Goal: Information Seeking & Learning: Learn about a topic

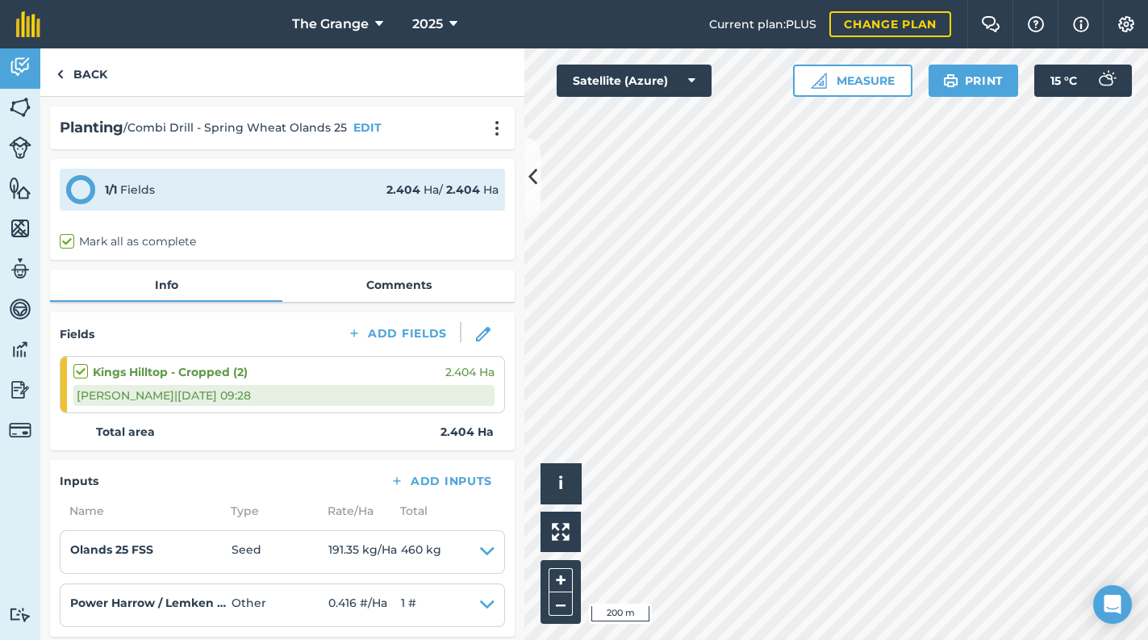
scroll to position [274, 0]
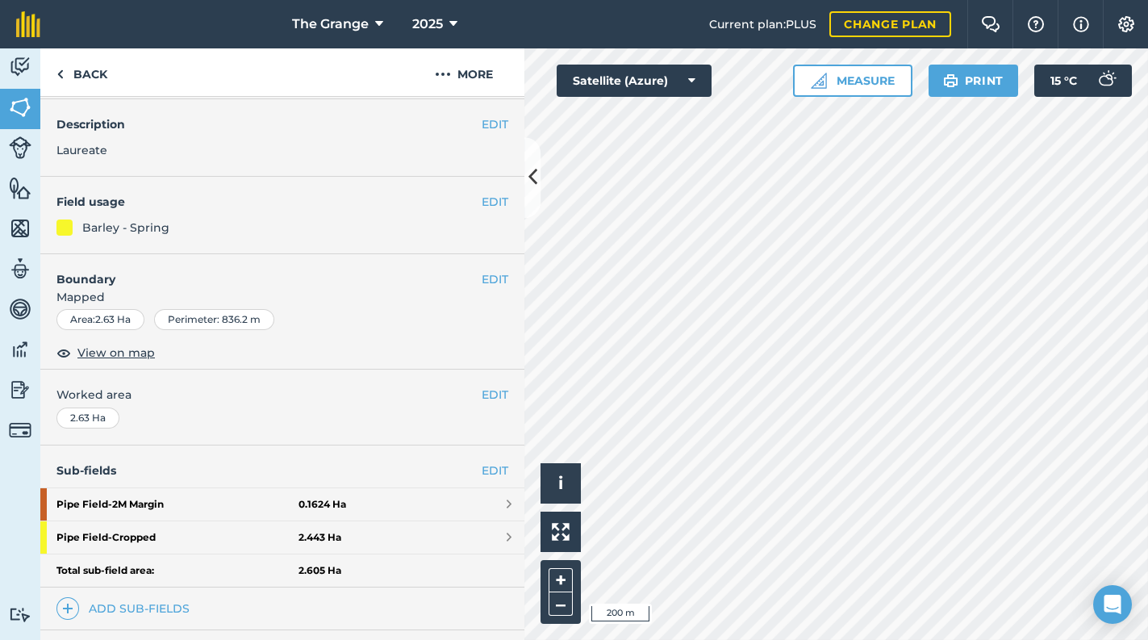
scroll to position [257, 0]
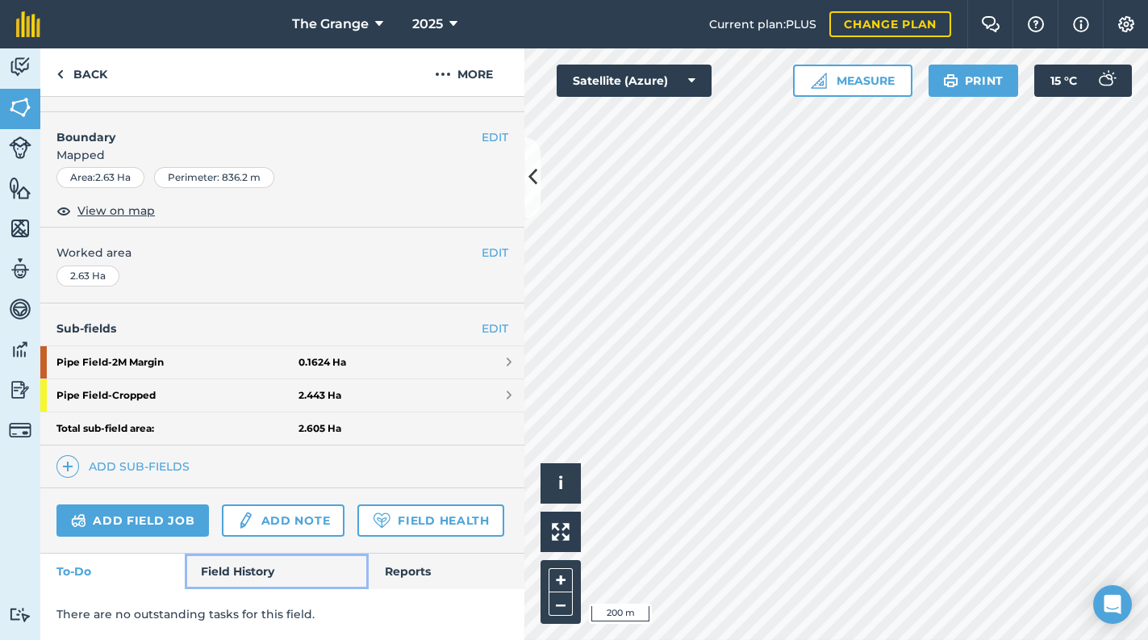
click at [249, 557] on link "Field History" at bounding box center [276, 572] width 183 height 36
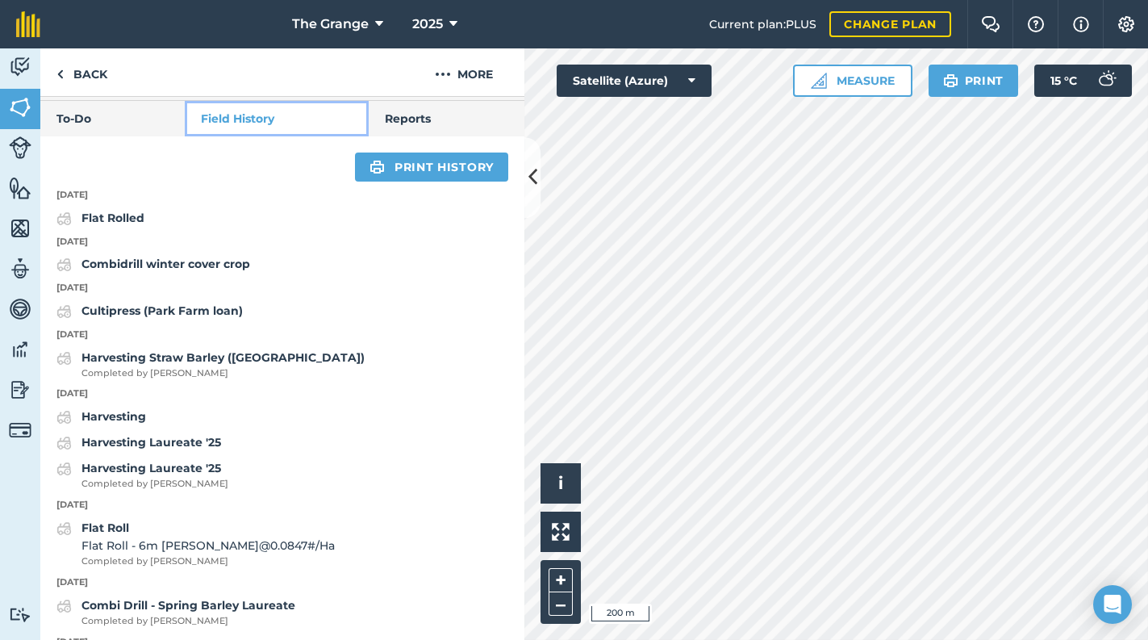
scroll to position [668, 0]
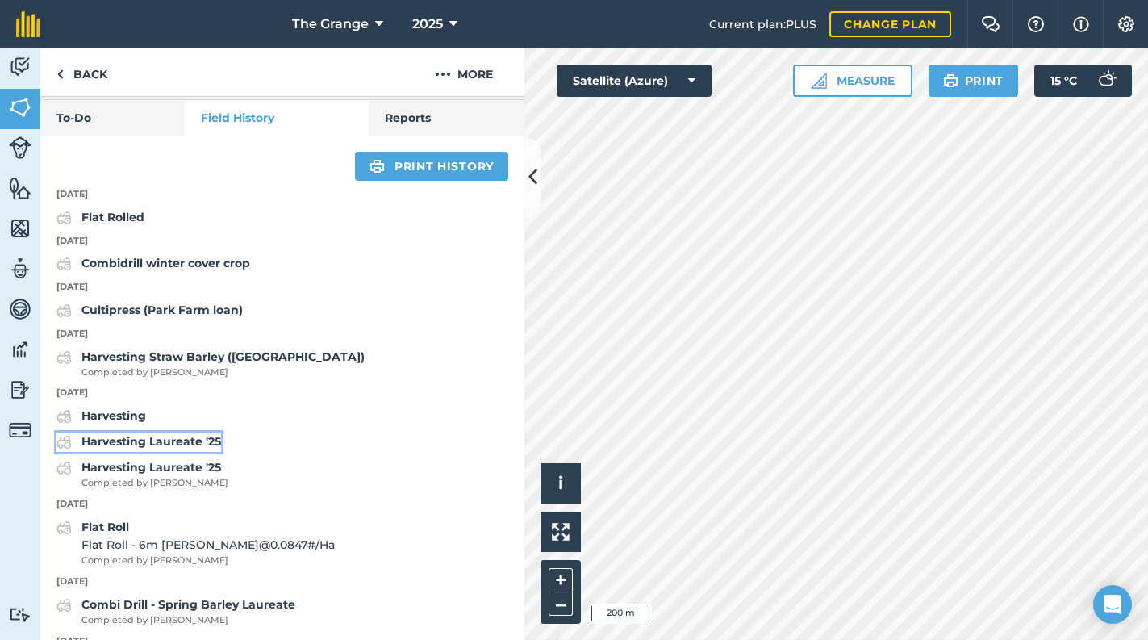
click at [140, 449] on strong "Harvesting Laureate '25" at bounding box center [151, 441] width 140 height 15
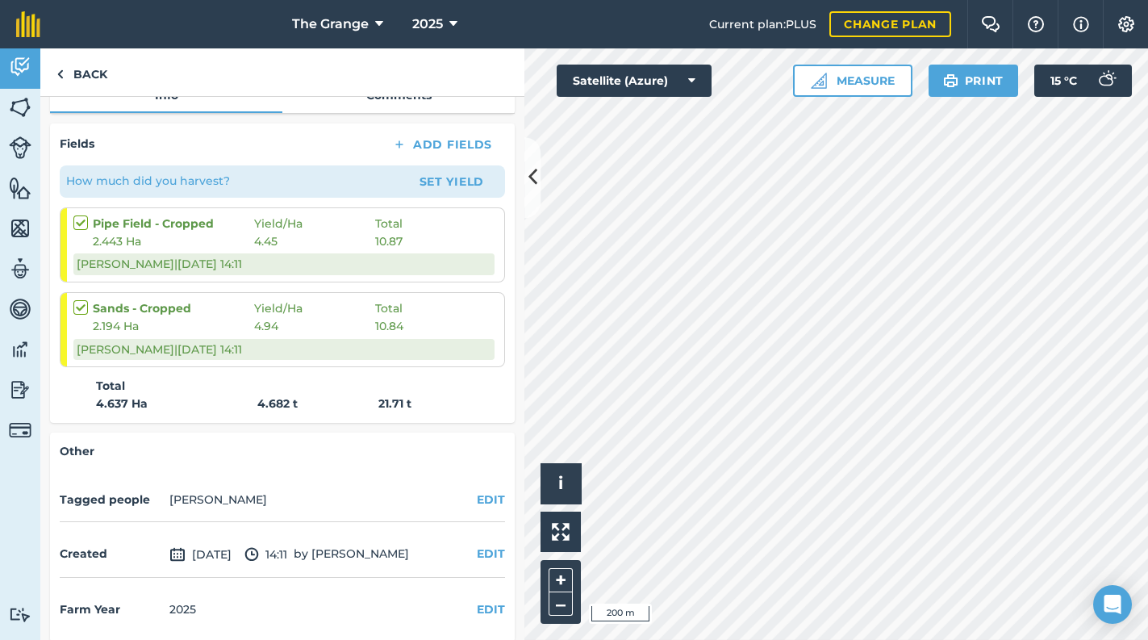
scroll to position [245, 0]
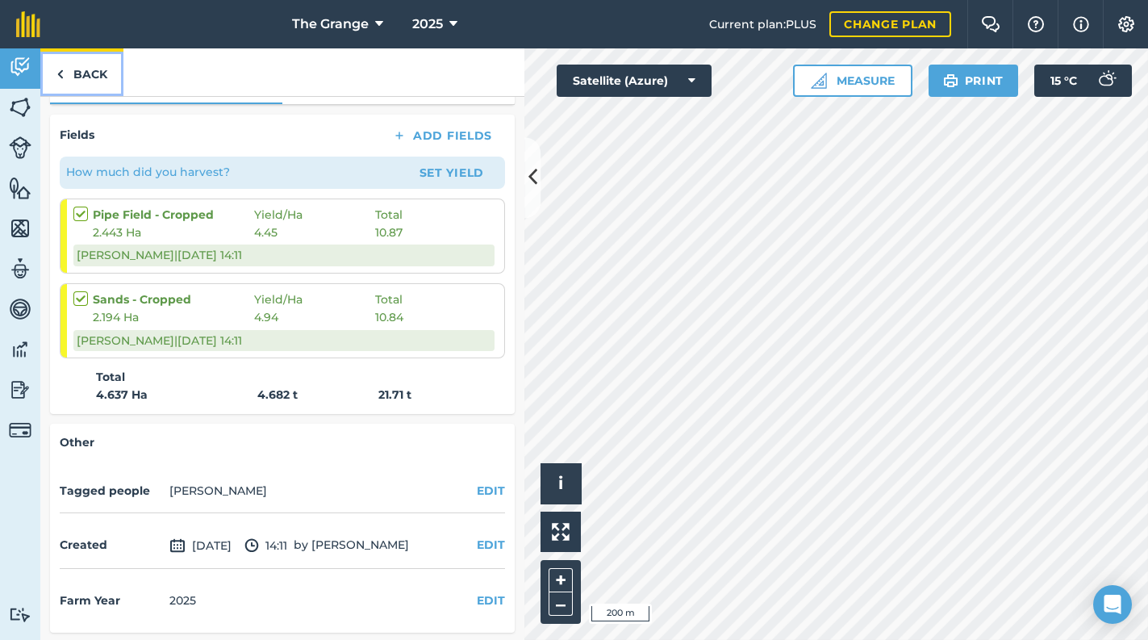
click at [90, 70] on link "Back" at bounding box center [81, 72] width 83 height 48
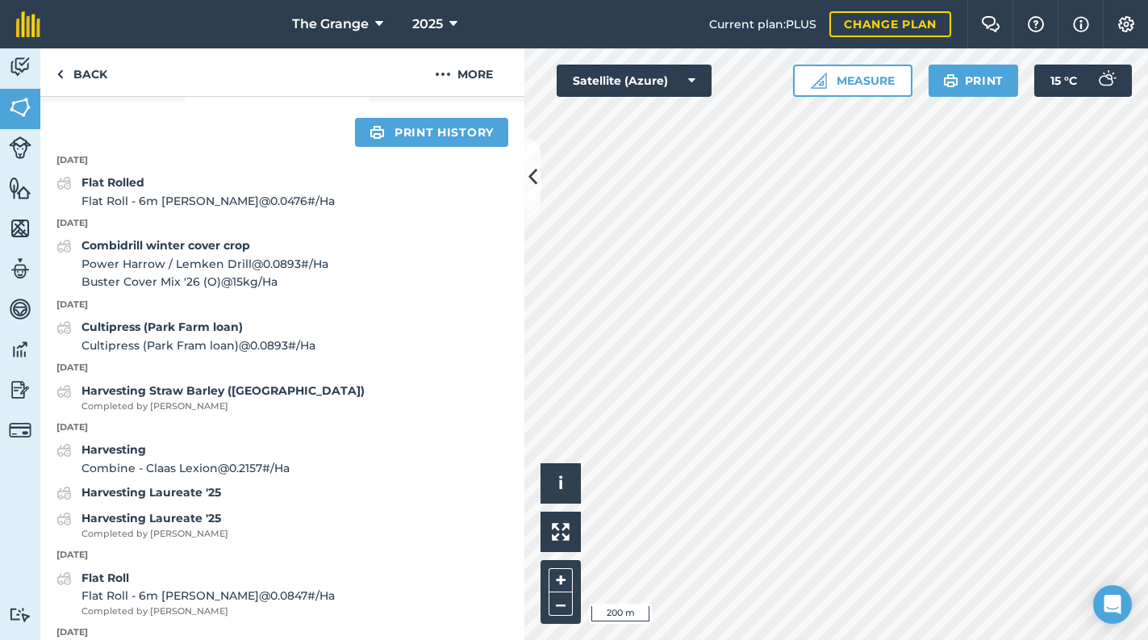
scroll to position [1097, 0]
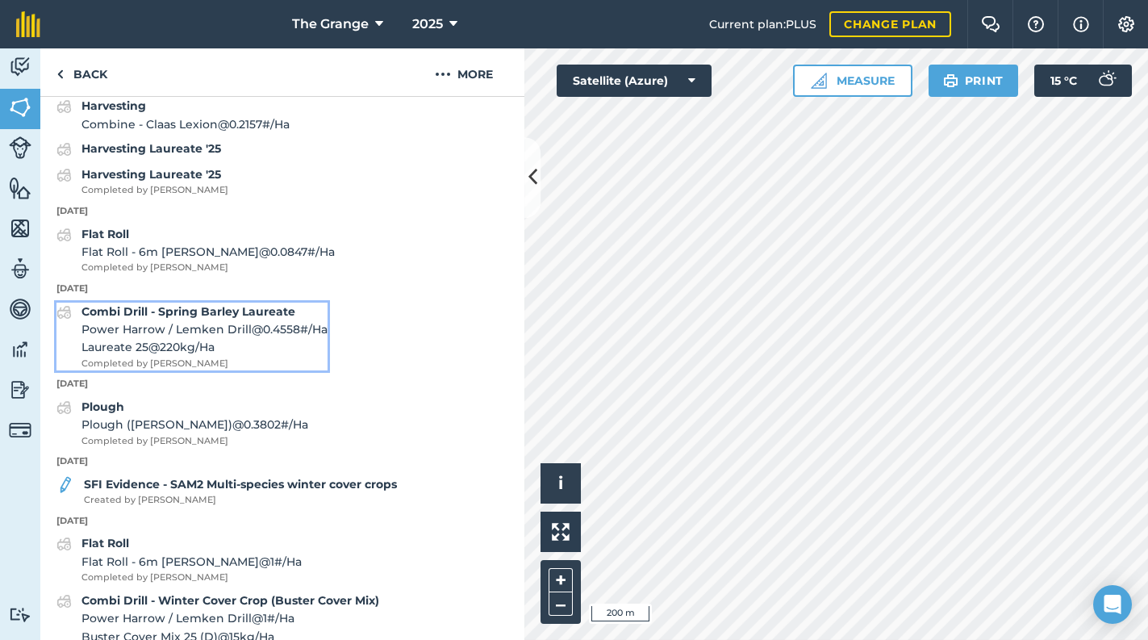
click at [216, 338] on span "Power Harrow / Lemken Drill @ 0.4558 # / Ha" at bounding box center [204, 329] width 246 height 18
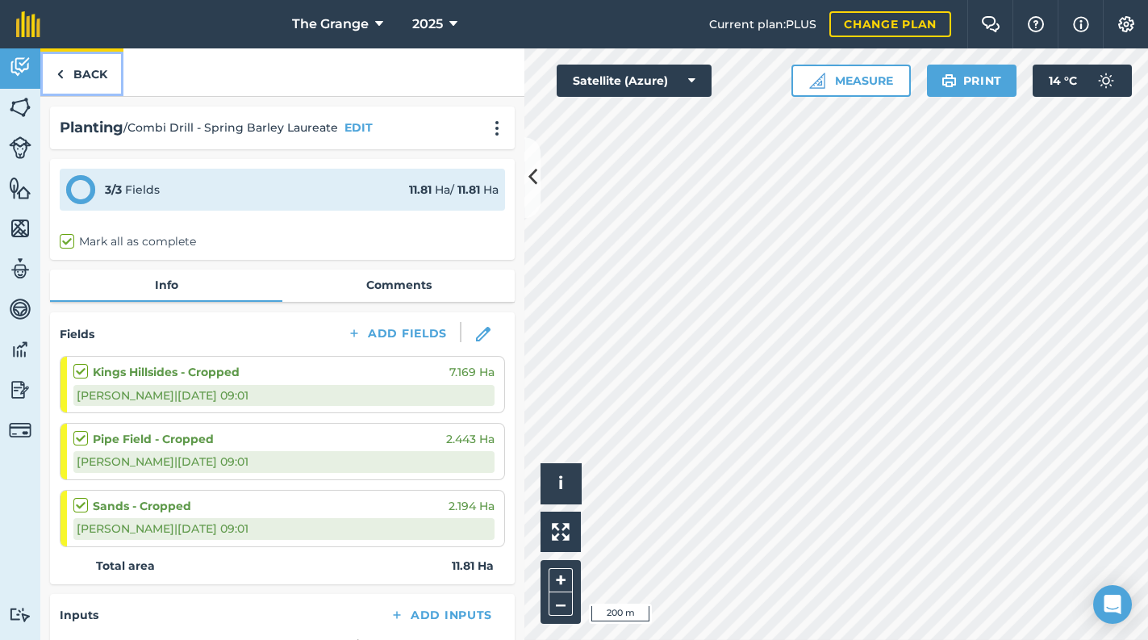
click at [102, 69] on link "Back" at bounding box center [81, 72] width 83 height 48
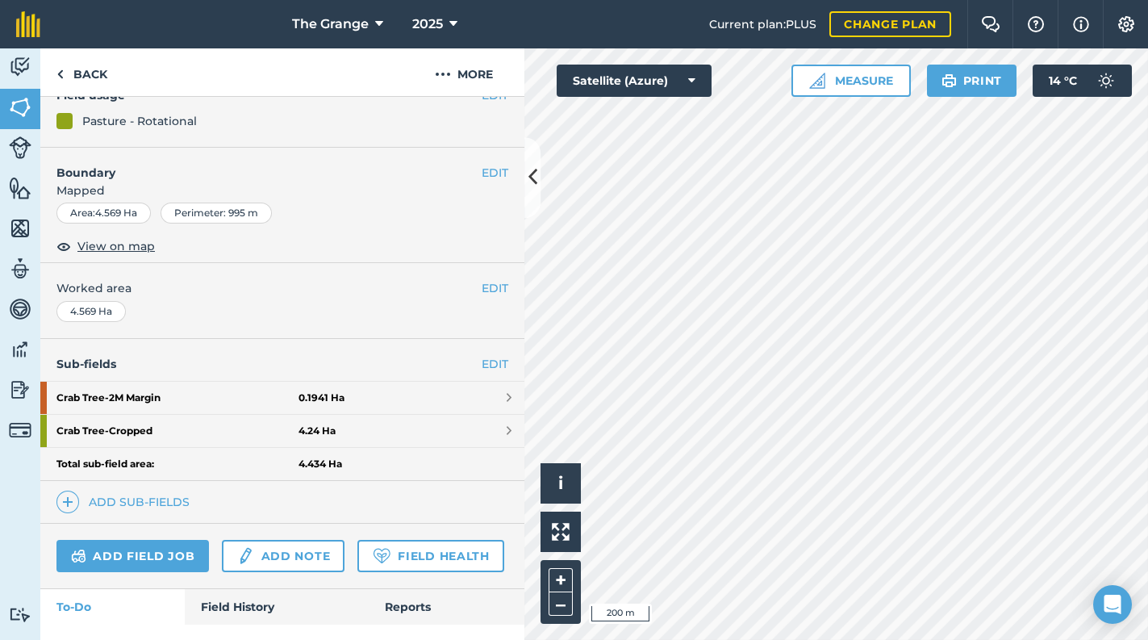
scroll to position [257, 0]
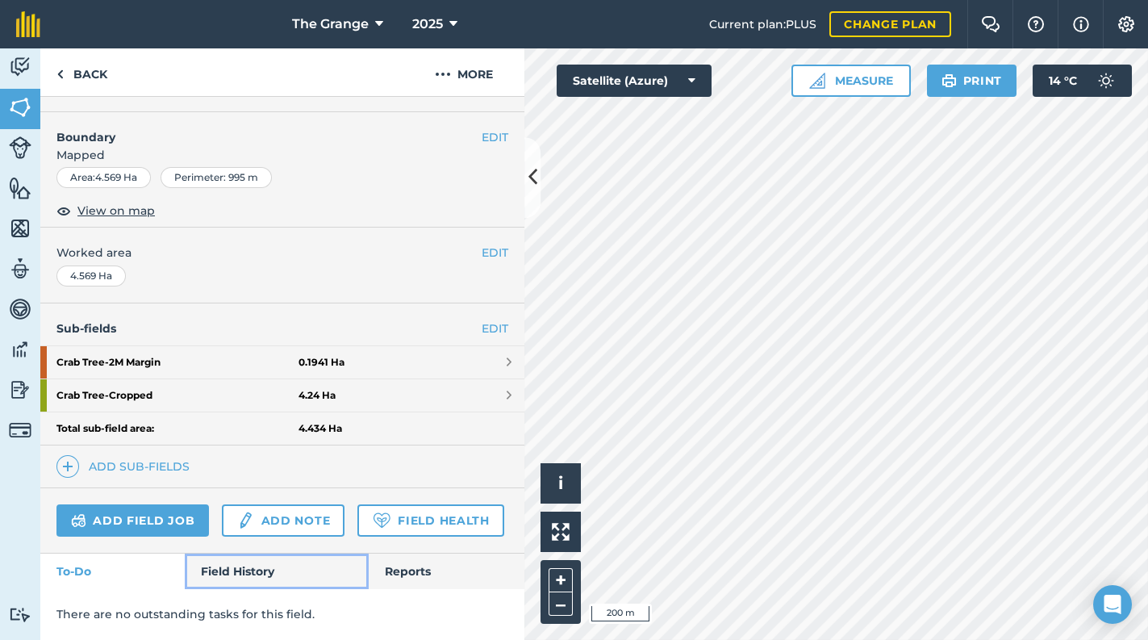
click at [211, 567] on link "Field History" at bounding box center [276, 572] width 183 height 36
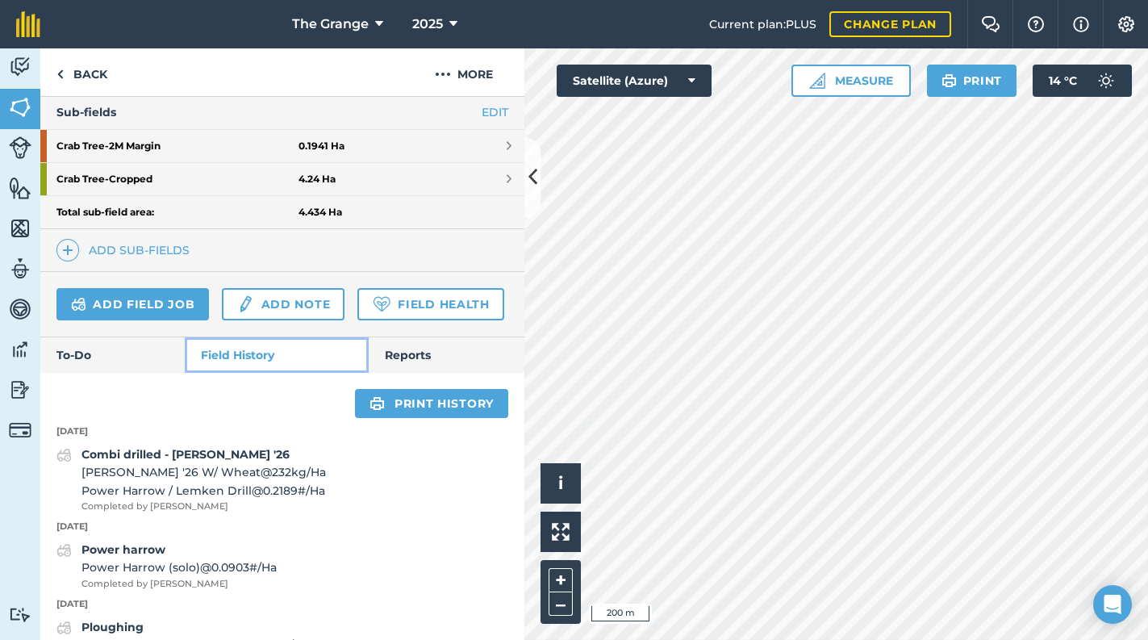
scroll to position [668, 0]
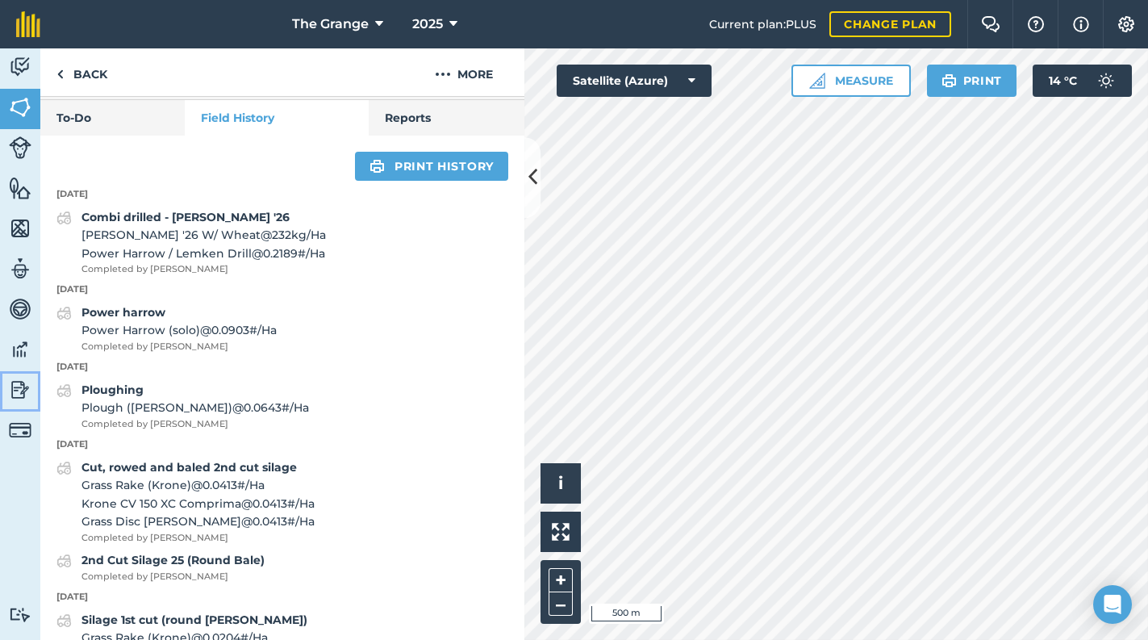
click at [28, 393] on img at bounding box center [20, 390] width 23 height 24
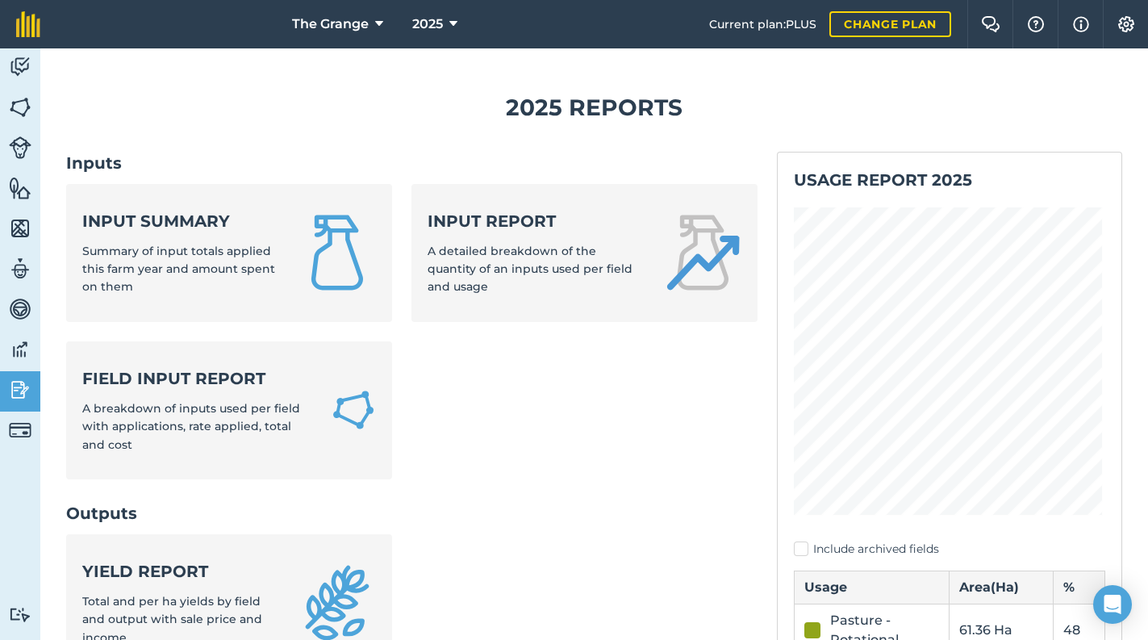
scroll to position [343, 0]
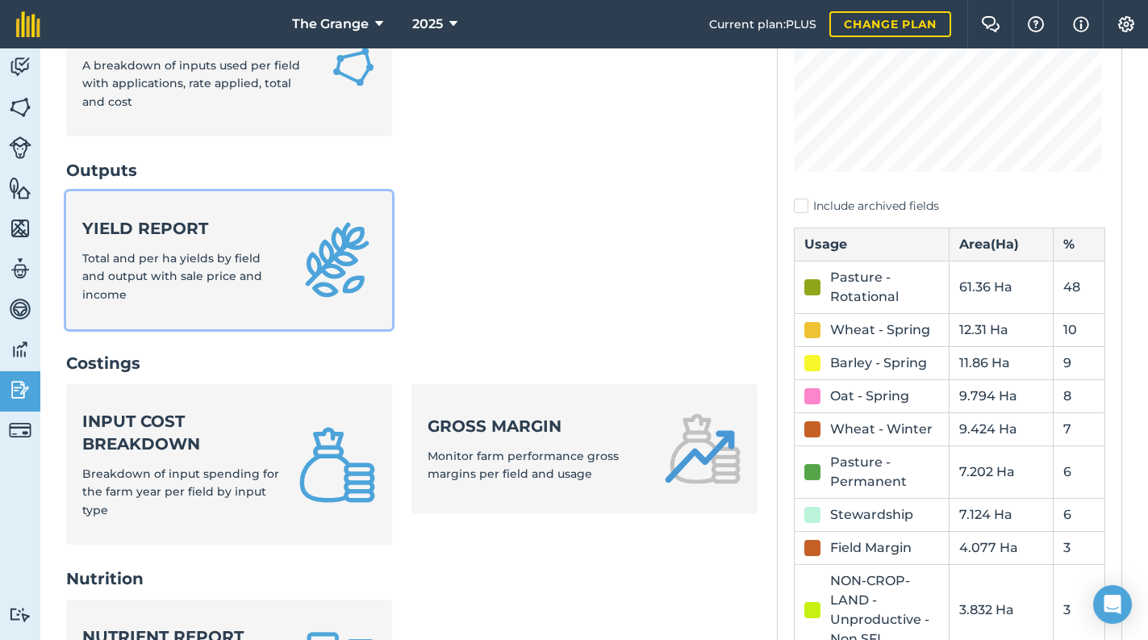
click at [353, 244] on img at bounding box center [337, 259] width 77 height 77
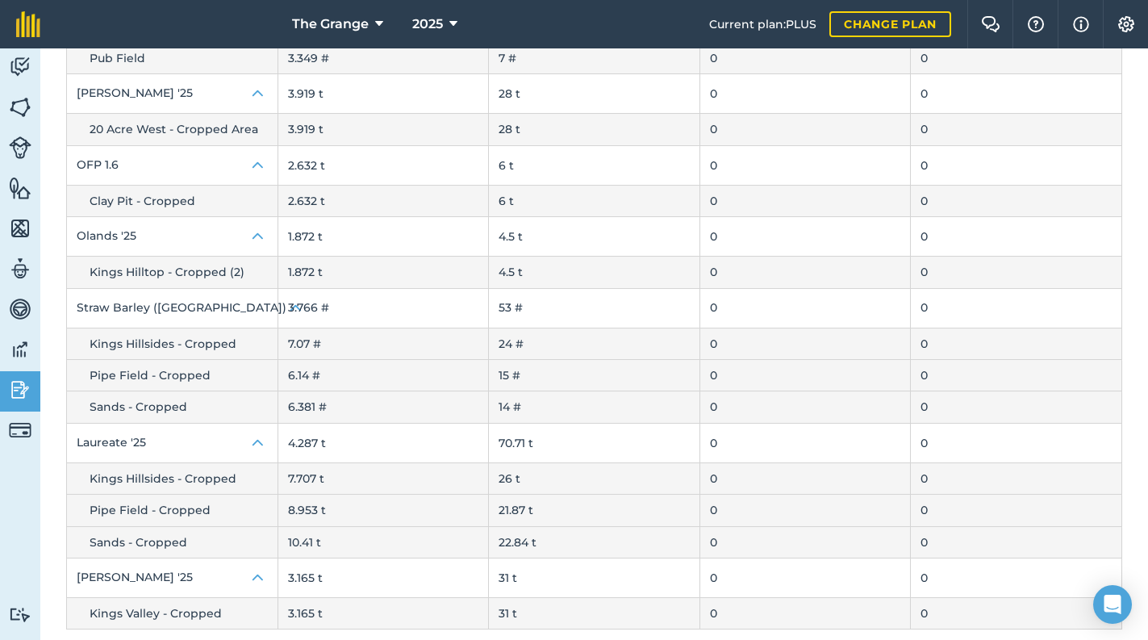
scroll to position [1313, 0]
